Goal: Task Accomplishment & Management: Complete application form

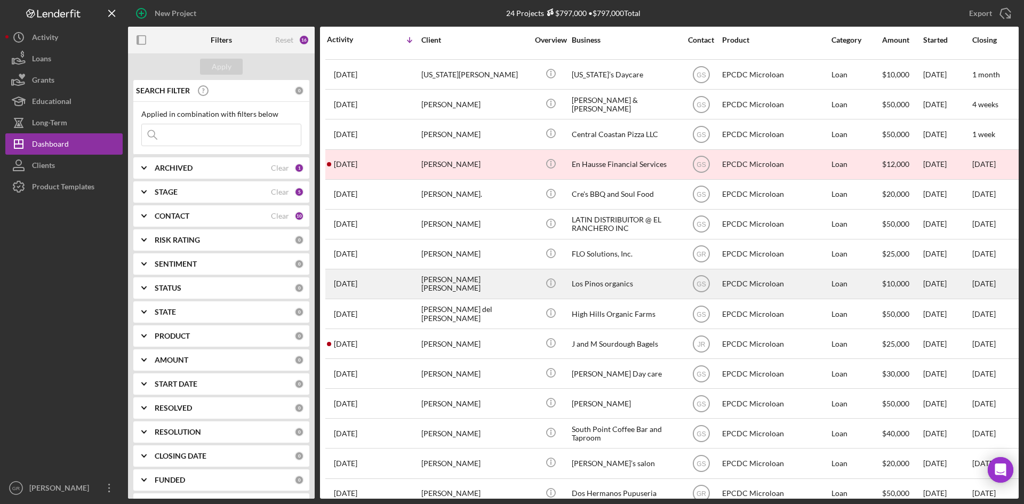
scroll to position [180, 0]
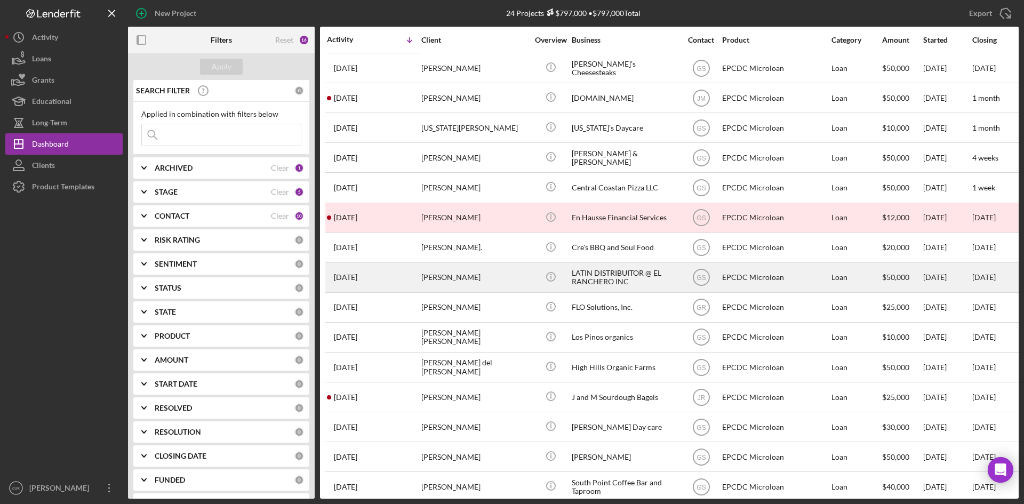
click at [587, 279] on div "LATIN DISTRIBUITOR @ EL RANCHERO INC" at bounding box center [624, 277] width 107 height 28
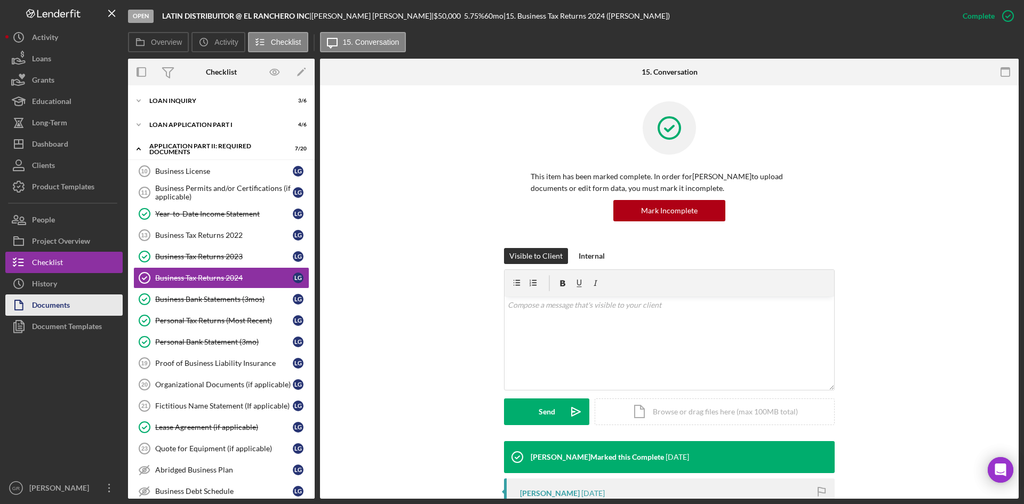
click at [76, 304] on button "Documents" at bounding box center [63, 304] width 117 height 21
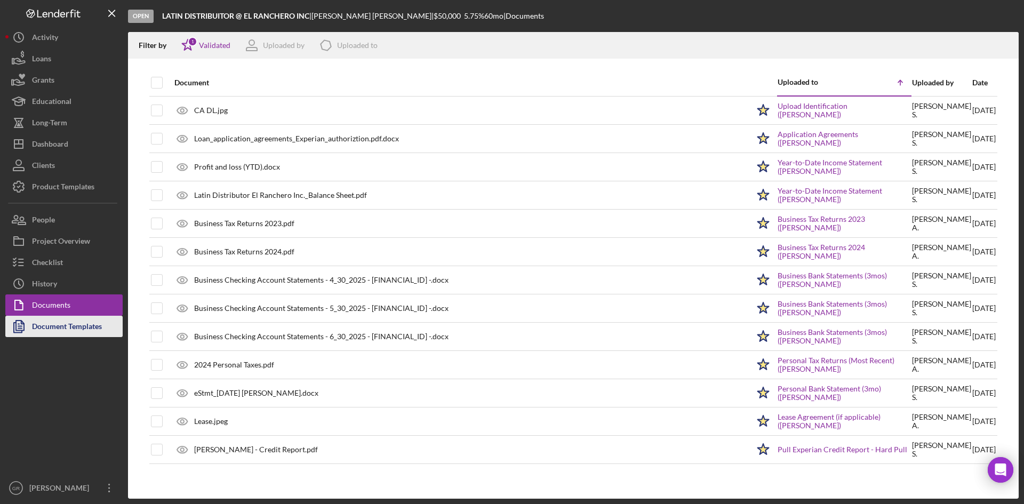
click at [84, 334] on div "Document Templates" at bounding box center [67, 328] width 70 height 24
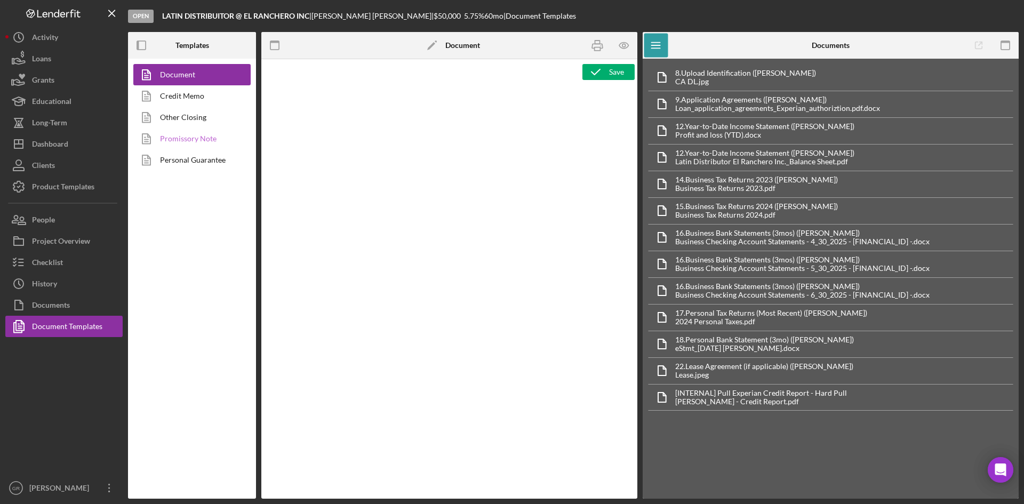
type textarea "<pre style="text-align: right"><span style="font-size: 10pt">OFFICE </span><str…"
click at [214, 140] on link "Promissory Note" at bounding box center [189, 138] width 112 height 21
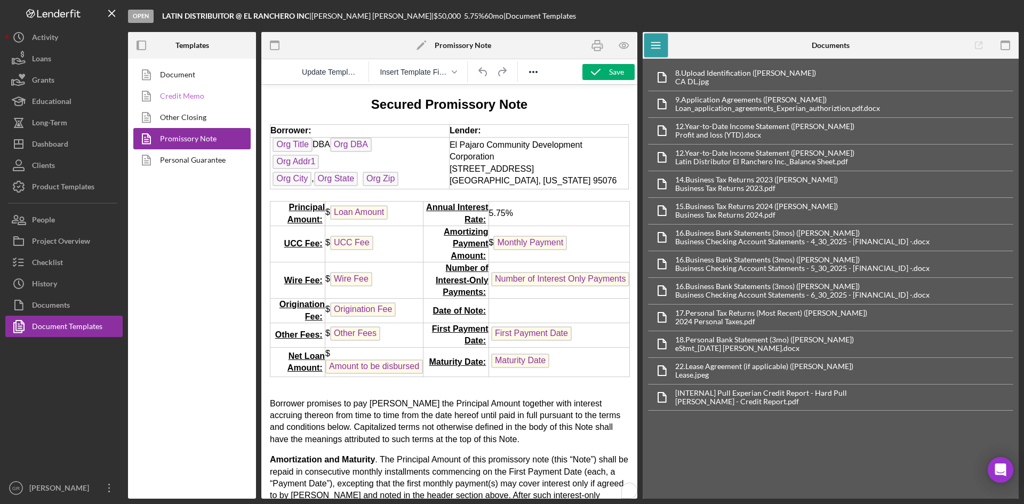
click at [200, 94] on link "Credit Memo" at bounding box center [189, 95] width 112 height 21
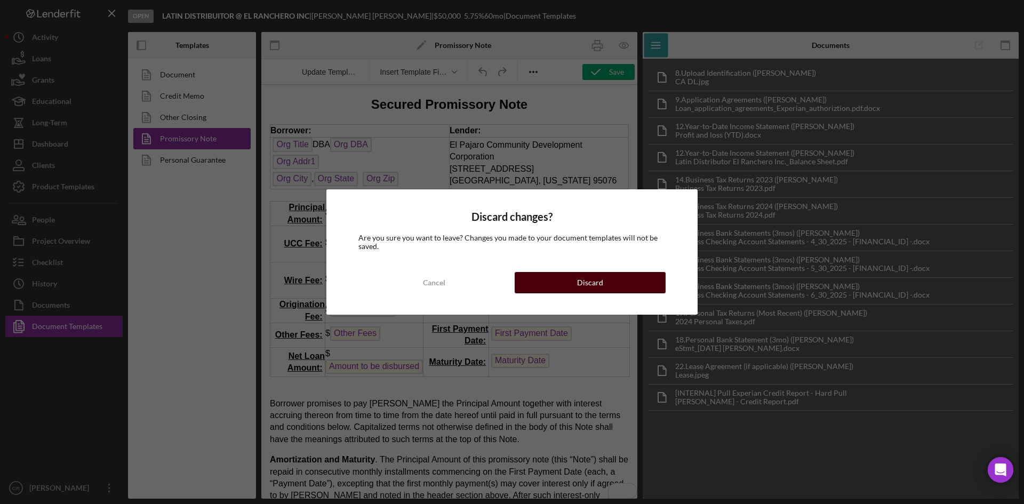
click at [525, 273] on button "Discard" at bounding box center [589, 282] width 151 height 21
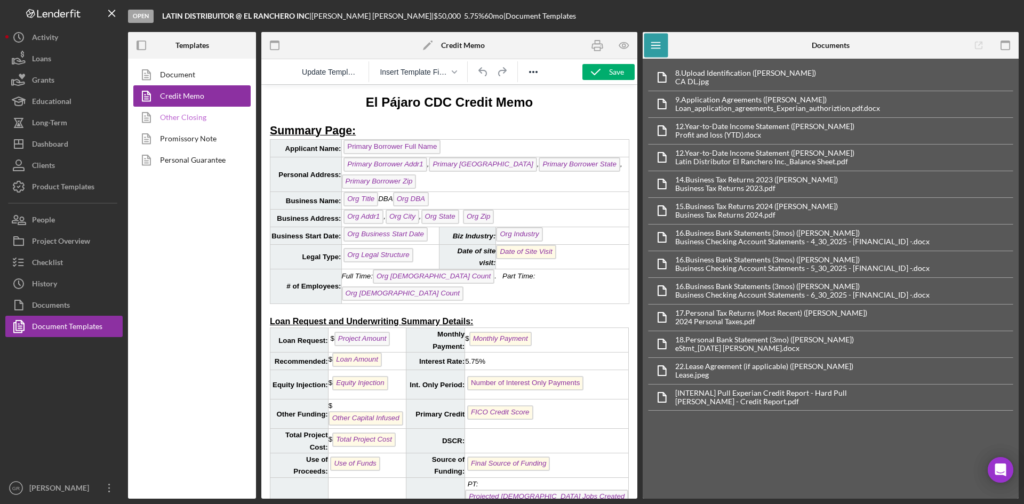
click at [185, 119] on link "Other Closing" at bounding box center [189, 117] width 112 height 21
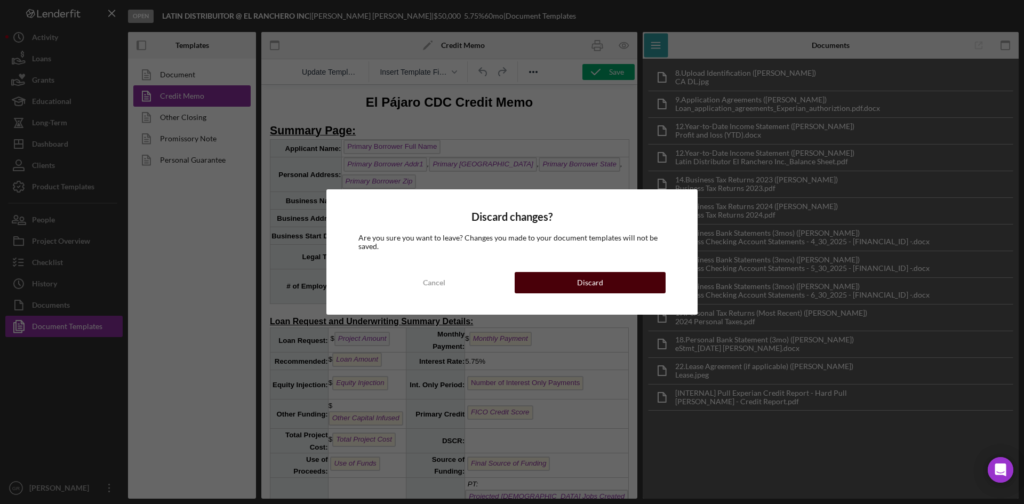
click at [600, 284] on div "Discard" at bounding box center [590, 282] width 26 height 21
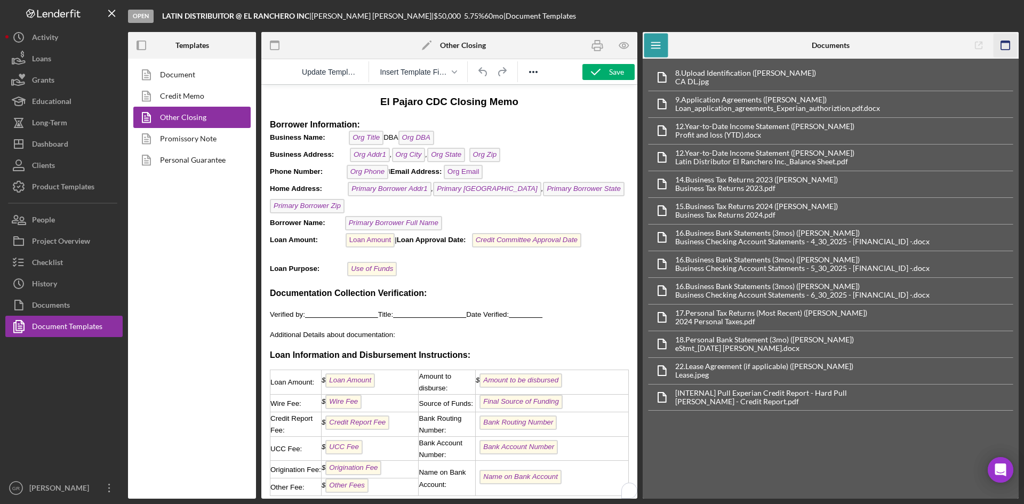
click at [1002, 42] on rect "button" at bounding box center [1005, 42] width 9 height 2
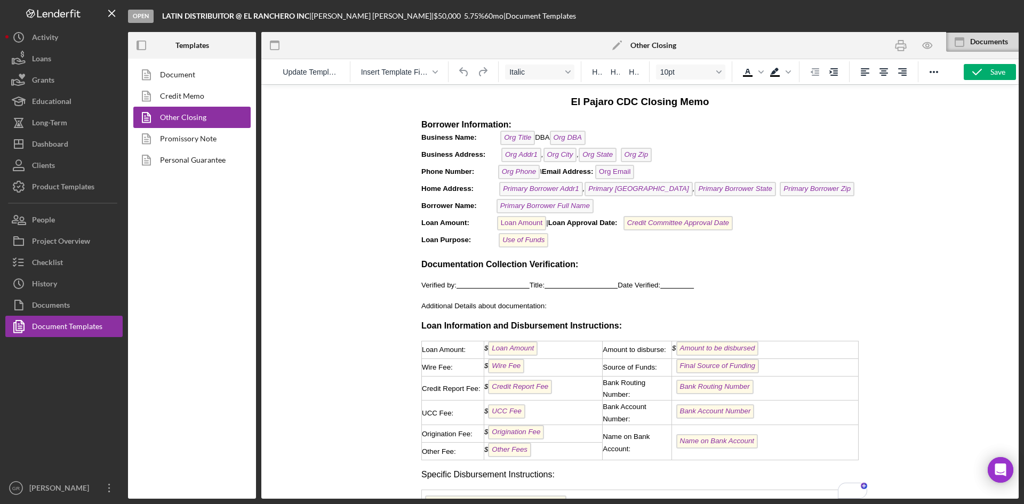
click at [608, 134] on p "Borrower Information: Business Name: Org Title DBA Org DBA Business Address: Or…" at bounding box center [639, 184] width 437 height 131
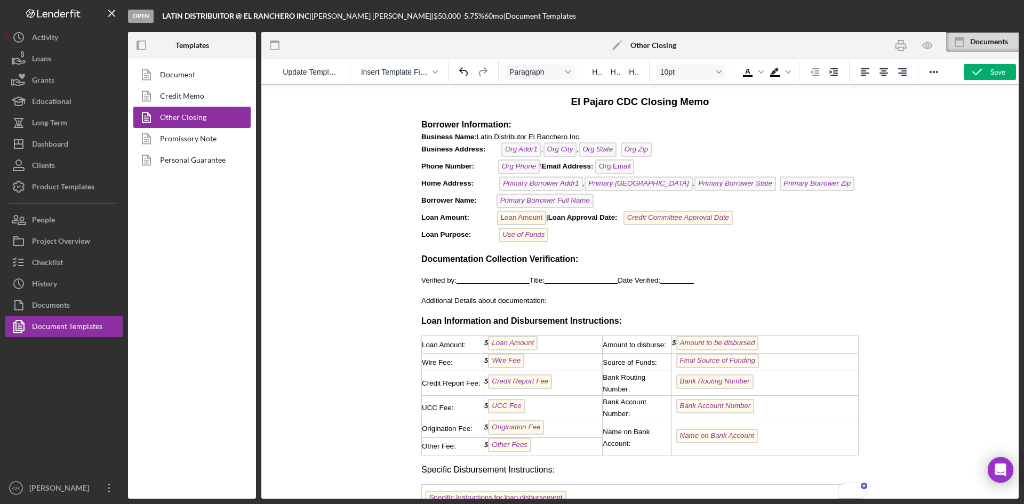
click at [659, 151] on p "Borrower Information: Business Name: Latin Distributor El Ranchero Inc. Busines…" at bounding box center [639, 182] width 437 height 126
click at [655, 149] on p "Borrower Information: Business Name: Latin Distributor El Ranchero Inc. Busines…" at bounding box center [639, 182] width 437 height 126
click at [926, 43] on icon "button" at bounding box center [926, 46] width 9 height 6
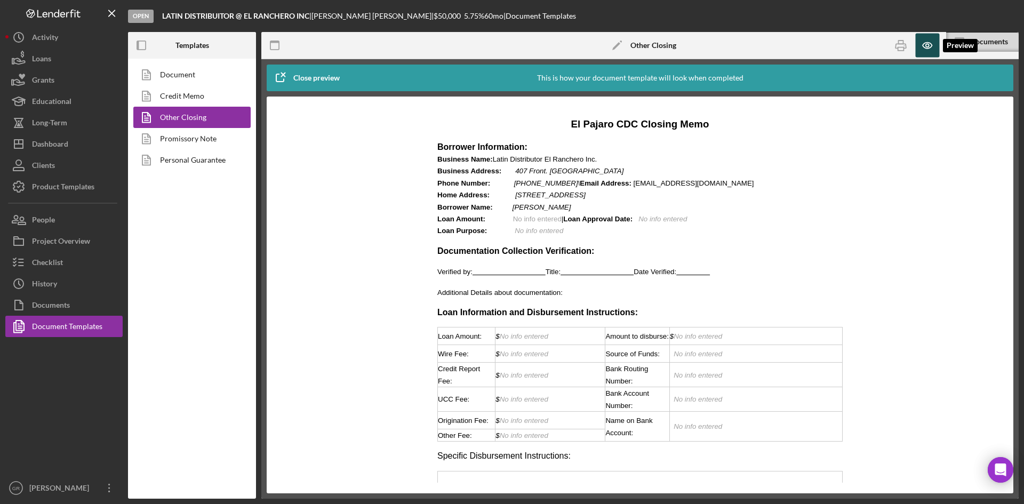
click at [926, 43] on icon "button" at bounding box center [926, 46] width 9 height 6
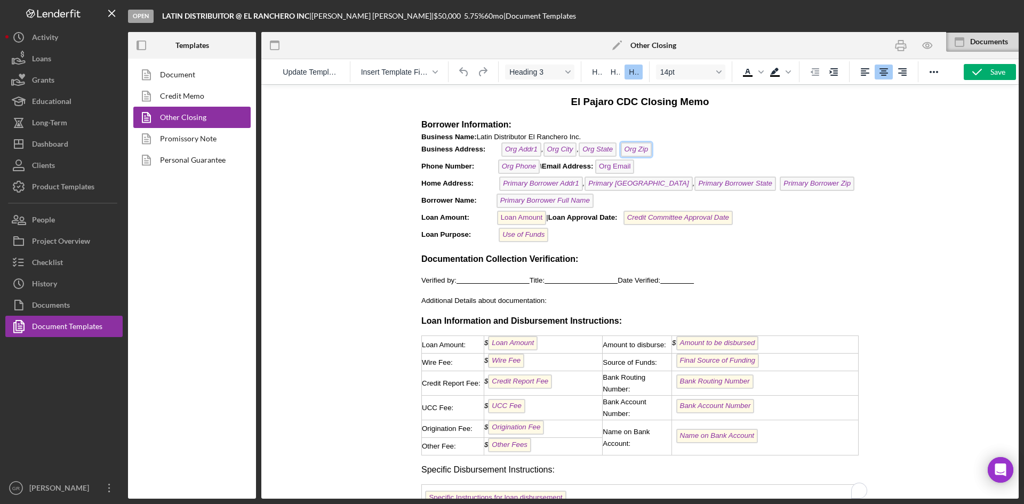
click at [647, 149] on span "Org Zip" at bounding box center [636, 149] width 31 height 14
click at [652, 148] on p "Borrower Information: Business Name: Latin Distributor El Ranchero Inc. Busines…" at bounding box center [639, 182] width 437 height 126
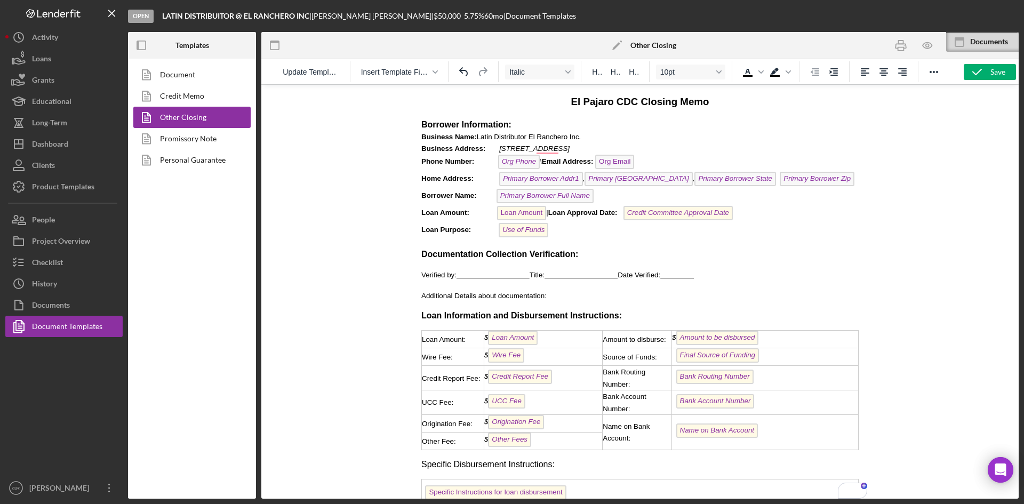
click at [542, 163] on em "\" at bounding box center [540, 161] width 2 height 8
click at [931, 48] on icon "button" at bounding box center [927, 46] width 24 height 24
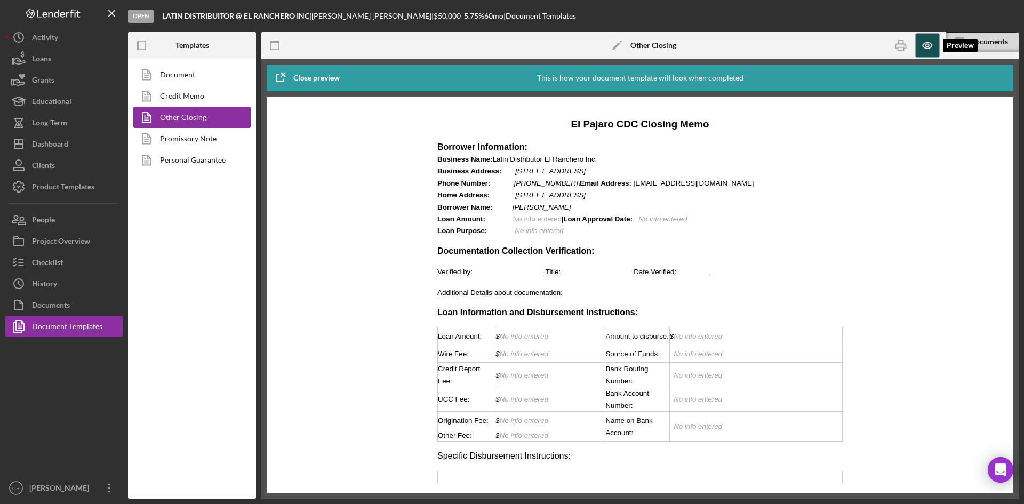
click at [930, 41] on icon "button" at bounding box center [927, 46] width 24 height 24
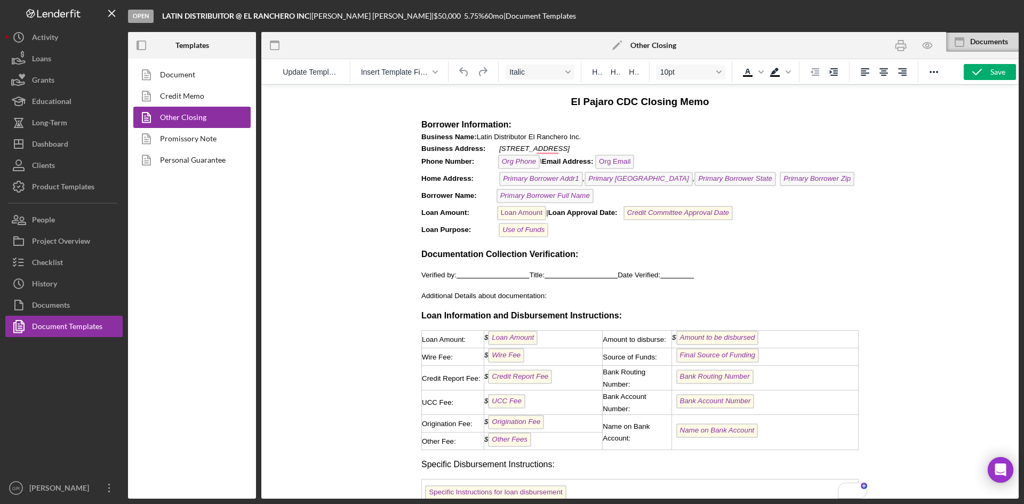
click at [827, 181] on p "Borrower Information: Business Name: Latin Distributor El Ranchero Inc. Busines…" at bounding box center [639, 179] width 437 height 121
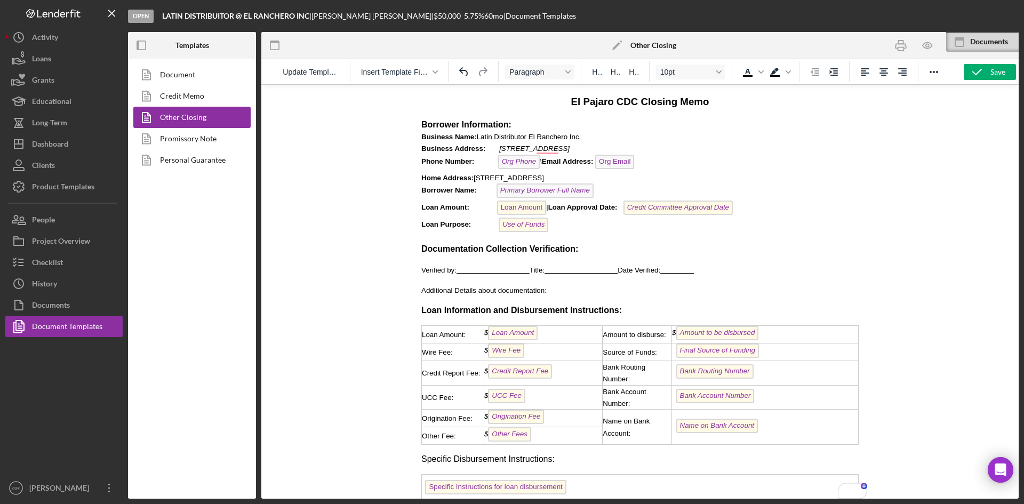
click at [602, 192] on p "Borrower Information: Business Name: Latin Distributor El Ranchero Inc. Busines…" at bounding box center [639, 177] width 437 height 116
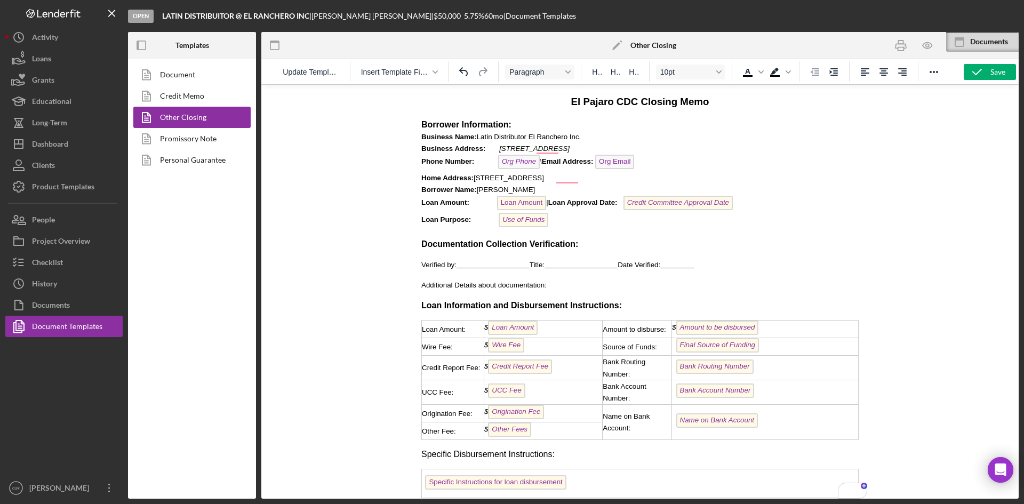
click at [544, 181] on span "Home Address: [STREET_ADDRESS]" at bounding box center [482, 178] width 123 height 8
click at [571, 183] on p "Borrower Information: Business Name: Latin Distributor El Ranchero Inc. Busines…" at bounding box center [639, 174] width 437 height 111
click at [544, 180] on span "Home Address: [STREET_ADDRESS]" at bounding box center [482, 178] width 123 height 8
click at [575, 194] on p "Borrower Information: Business Name: Latin Distributor El Ranchero Inc. Busines…" at bounding box center [639, 174] width 437 height 111
click at [559, 202] on span "Loan Amount: Loan Amount | Loan Approval Date: Credit Committee Approval Date" at bounding box center [576, 202] width 311 height 8
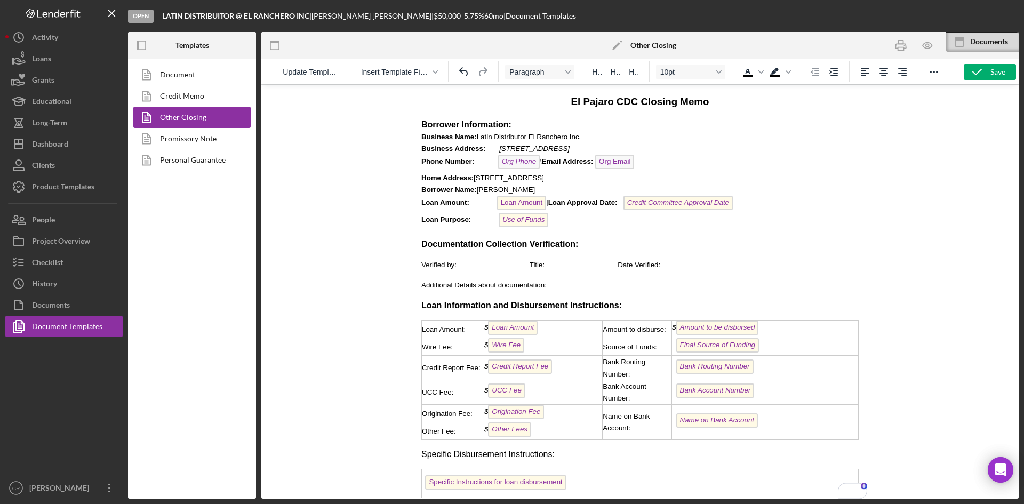
click at [551, 203] on span "Loan Amount: Loan Amount | Loan Approval Date: Credit Committee Approval Date" at bounding box center [576, 202] width 311 height 8
click at [550, 203] on span "Loan Amount: Loan Amount | Loan Approval Date: Credit Committee Approval Date" at bounding box center [576, 202] width 311 height 8
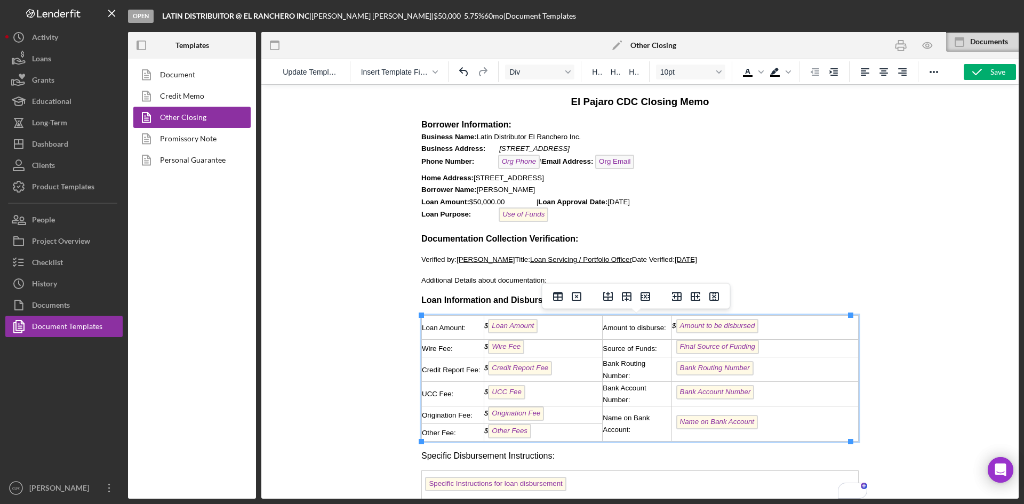
click at [555, 332] on div "$ Loan Amount" at bounding box center [543, 327] width 118 height 17
click at [802, 328] on div "$ Amount to be disbursed ﻿" at bounding box center [765, 327] width 186 height 17
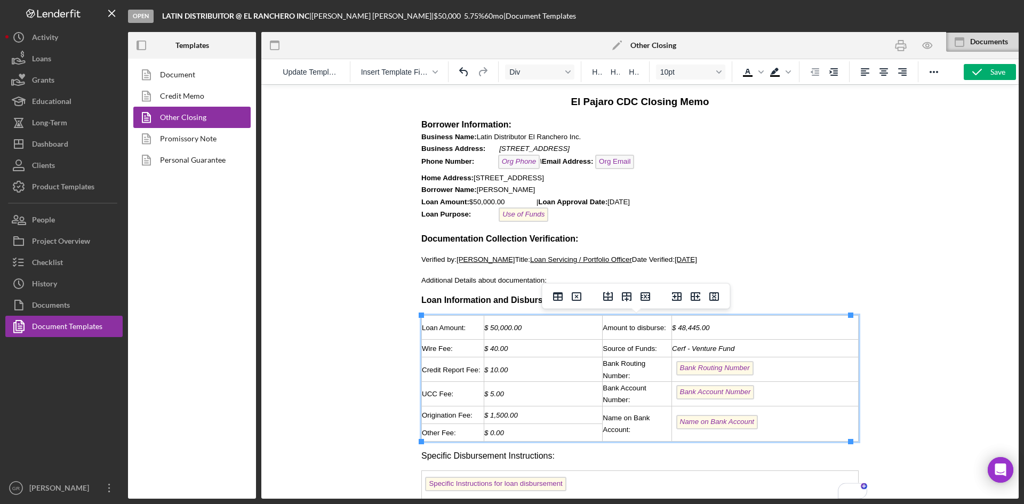
click at [789, 369] on div "Bank Routing Number" at bounding box center [765, 369] width 186 height 17
click at [769, 368] on div "To enrich screen reader interactions, please activate Accessibility in Grammarl…" at bounding box center [765, 370] width 186 height 12
click at [780, 392] on div "Bank Account Number" at bounding box center [765, 393] width 186 height 17
click at [798, 429] on div "Name on Bank Account" at bounding box center [765, 423] width 186 height 17
click at [628, 484] on td "Specific Instructions for loan disbursement" at bounding box center [640, 485] width 437 height 29
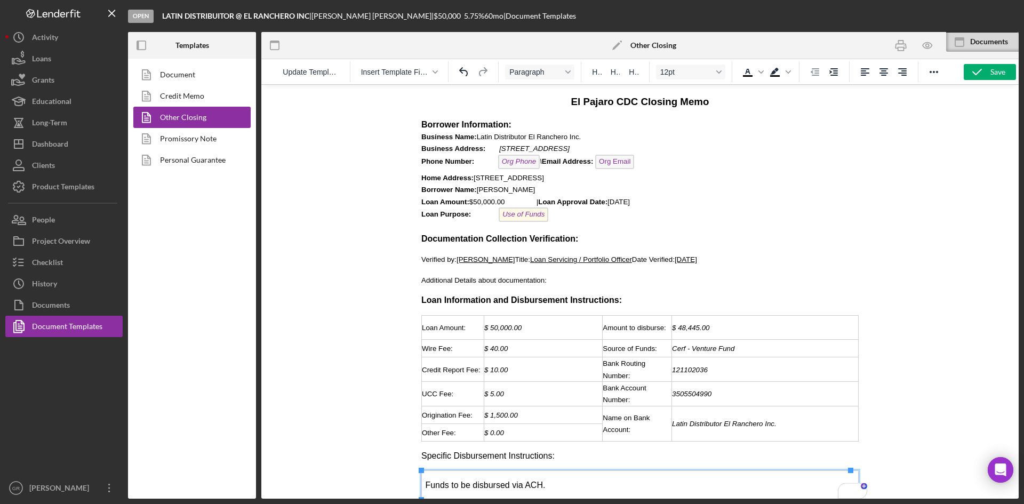
click at [315, 390] on div at bounding box center [639, 291] width 757 height 414
click at [925, 47] on icon "button" at bounding box center [927, 46] width 24 height 24
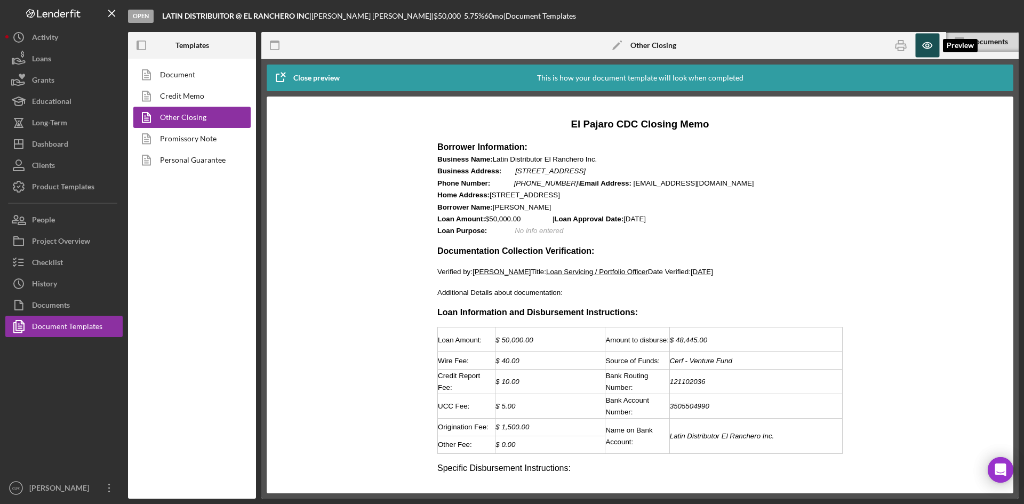
click at [925, 47] on icon "button" at bounding box center [927, 46] width 24 height 24
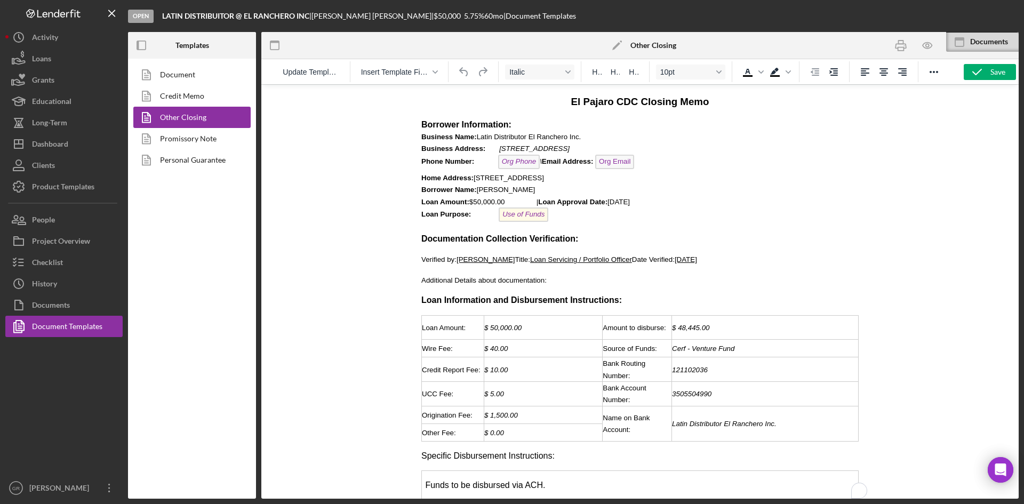
click at [547, 217] on p "Borrower Information: Business Name: Latin Distributor El Ranchero Inc. Busines…" at bounding box center [639, 172] width 437 height 106
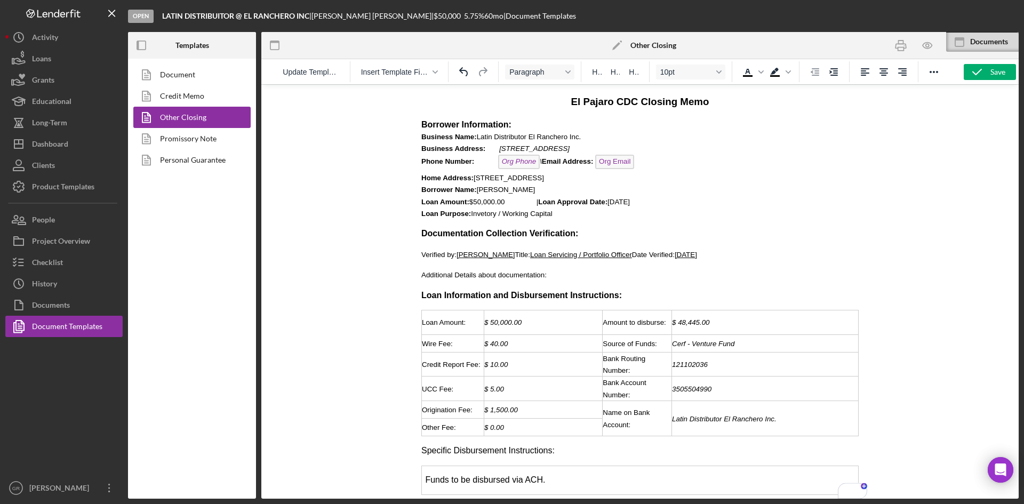
click at [512, 215] on span "Loan Purpose: Invetory / Working Capital" at bounding box center [486, 214] width 131 height 8
click at [509, 214] on span "Loan Purpose: Invetory / Working Capital" at bounding box center [486, 214] width 131 height 8
click at [471, 214] on span "Inventory" at bounding box center [485, 214] width 29 height 8
click at [1005, 75] on button "Save" at bounding box center [989, 72] width 52 height 16
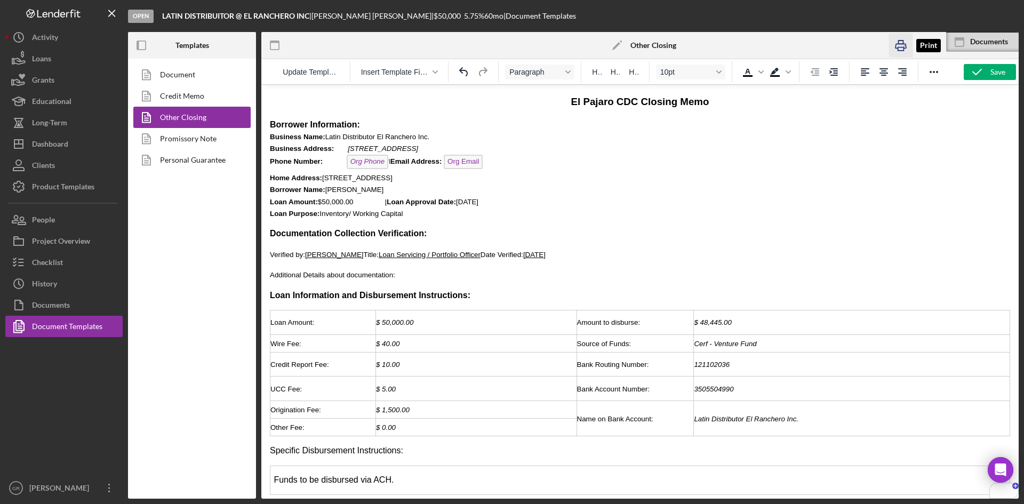
click at [899, 46] on icon "button" at bounding box center [900, 46] width 24 height 24
